Goal: Information Seeking & Learning: Learn about a topic

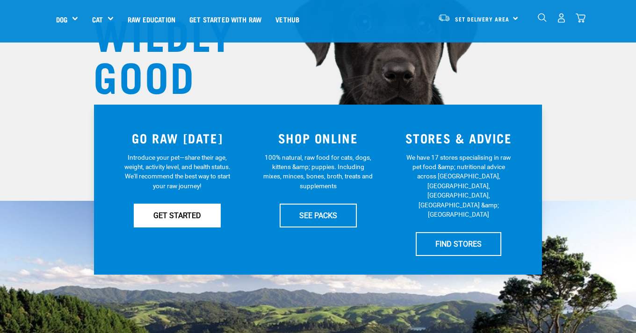
scroll to position [115, 0]
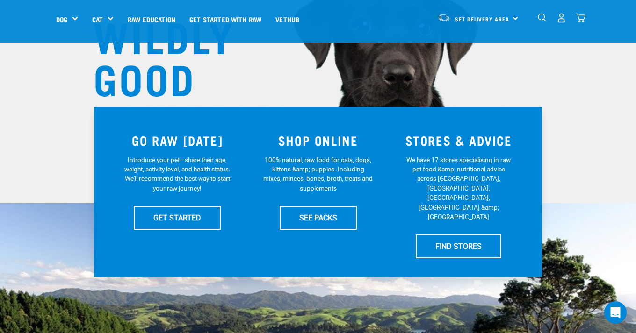
click at [201, 137] on h3 "GO RAW TODAY" at bounding box center [177, 140] width 129 height 14
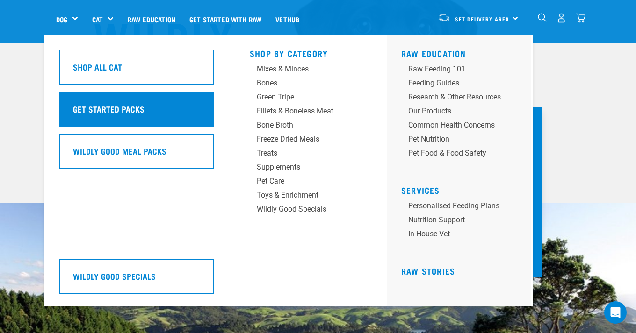
click at [124, 116] on div "Get Started Packs" at bounding box center [136, 109] width 154 height 35
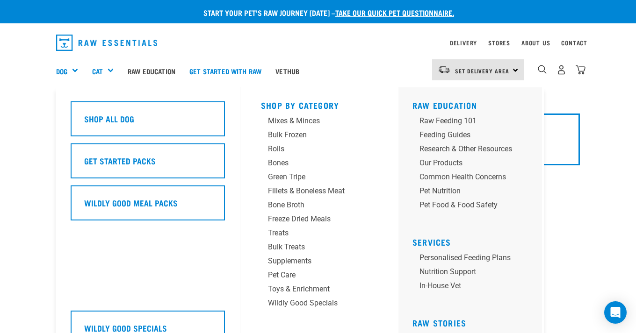
click at [67, 68] on link "Dog" at bounding box center [61, 71] width 11 height 11
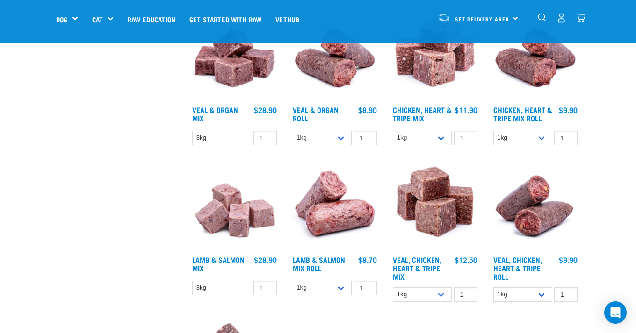
scroll to position [794, 0]
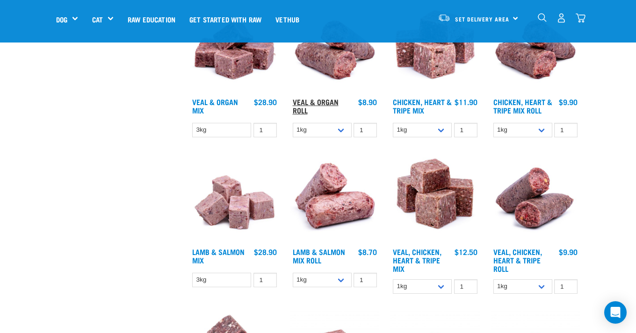
click at [327, 112] on link "Veal & Organ Roll" at bounding box center [316, 106] width 46 height 13
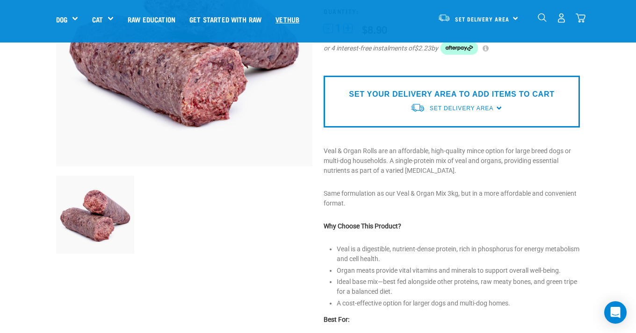
scroll to position [158, 0]
click at [329, 84] on div "SET YOUR DELIVERY AREA TO ADD ITEMS TO CART Set Delivery Area [GEOGRAPHIC_DATA]…" at bounding box center [451, 101] width 256 height 52
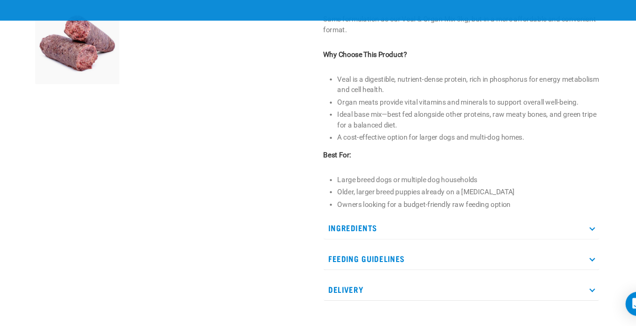
scroll to position [315, 0]
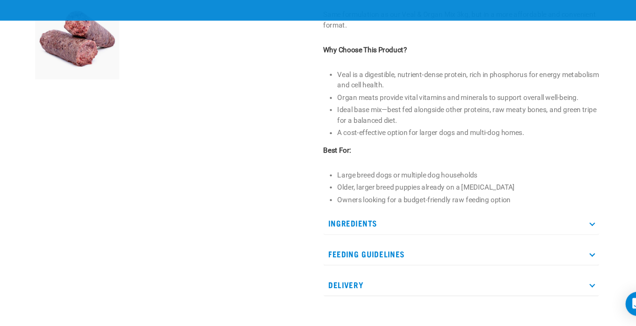
click at [570, 257] on icon at bounding box center [572, 259] width 5 height 5
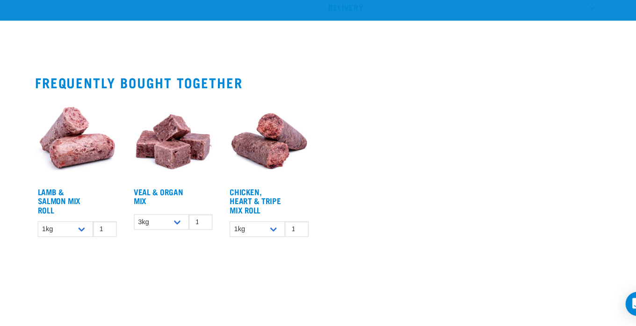
scroll to position [725, 0]
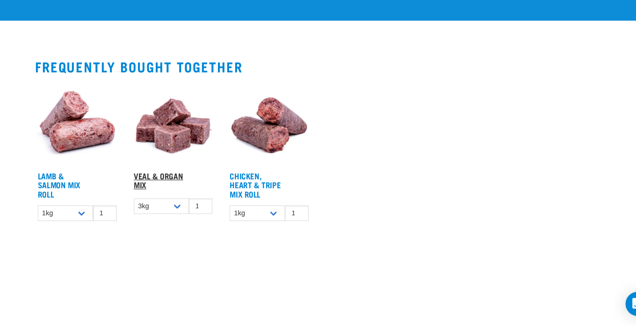
click at [152, 184] on link "Veal & Organ Mix" at bounding box center [171, 190] width 46 height 13
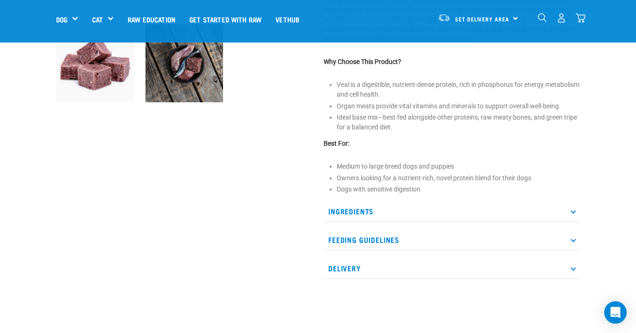
scroll to position [309, 0]
click at [575, 212] on p "Ingredients" at bounding box center [451, 211] width 256 height 21
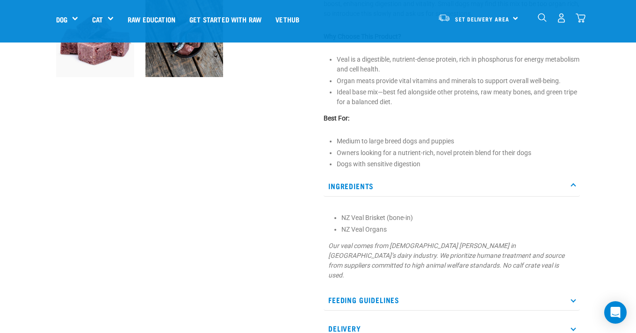
scroll to position [335, 0]
click at [573, 297] on icon at bounding box center [572, 299] width 5 height 5
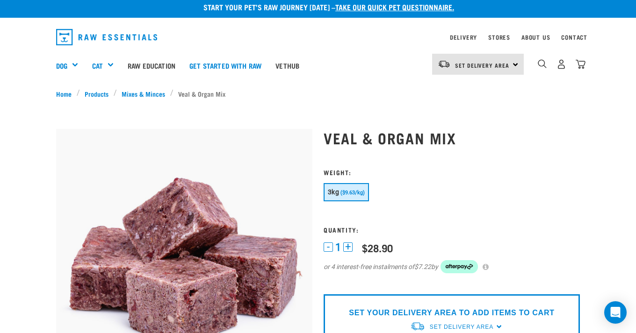
scroll to position [2, 0]
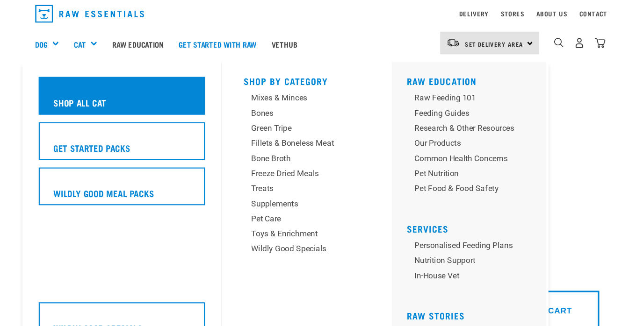
scroll to position [30, 24]
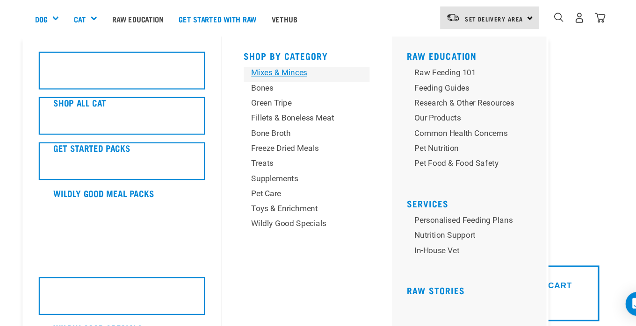
click at [276, 92] on div "Mixes & Minces" at bounding box center [300, 91] width 87 height 11
click at [257, 136] on div "Fillets & Boneless Meat" at bounding box center [300, 133] width 87 height 11
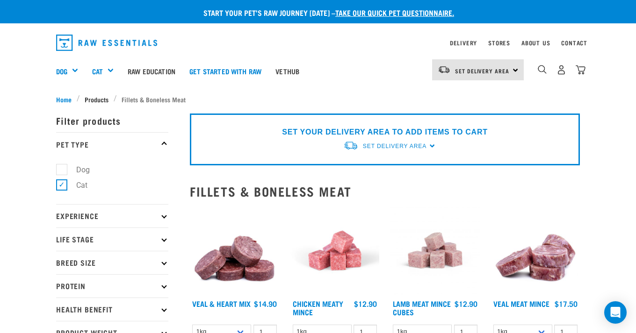
click at [94, 97] on span "Products" at bounding box center [97, 99] width 24 height 10
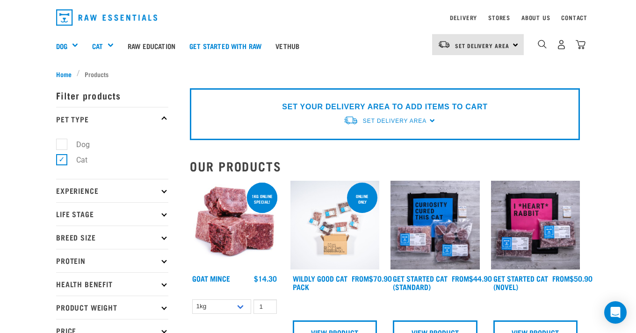
scroll to position [29, 0]
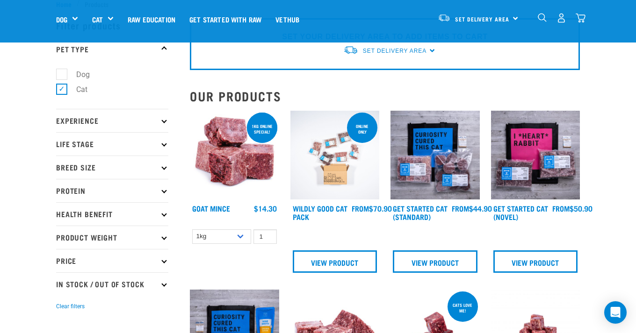
click at [166, 167] on icon at bounding box center [163, 167] width 5 height 5
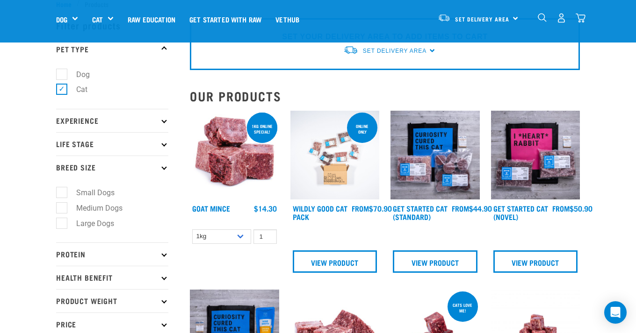
click at [106, 194] on label "Small Dogs" at bounding box center [89, 193] width 57 height 12
click at [62, 194] on input "Small Dogs" at bounding box center [59, 191] width 6 height 6
checkbox input "true"
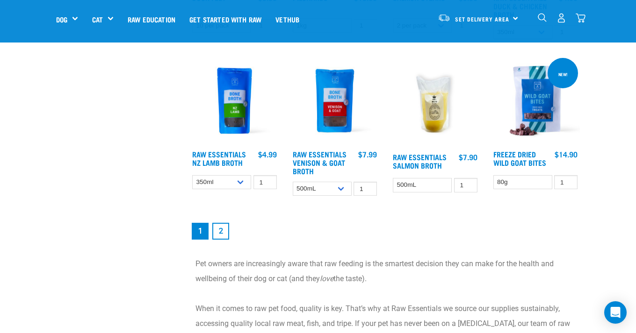
scroll to position [1148, 0]
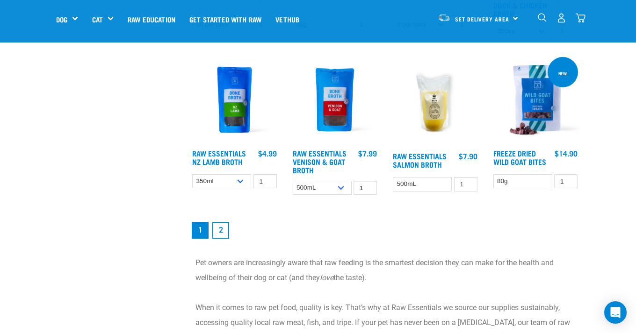
click at [223, 239] on link "2" at bounding box center [220, 230] width 17 height 17
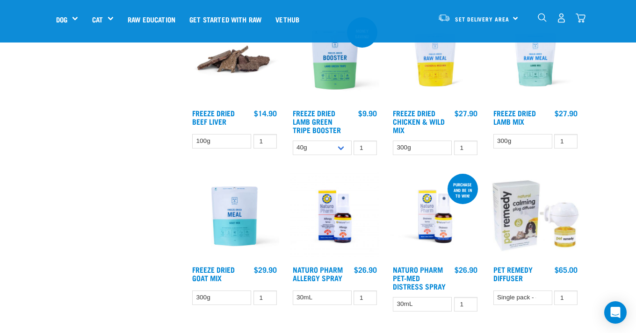
scroll to position [428, 0]
